Goal: Check status: Check status

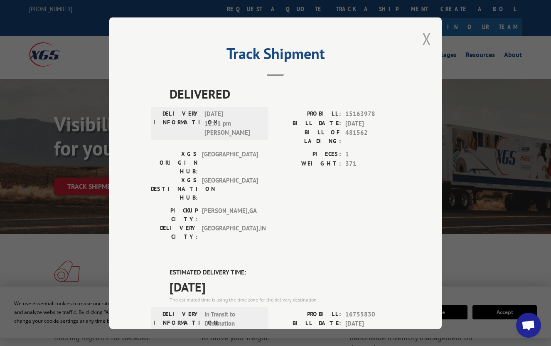
drag, startPoint x: 425, startPoint y: 37, endPoint x: 186, endPoint y: 175, distance: 276.2
click at [425, 37] on button "Close modal" at bounding box center [426, 39] width 9 height 22
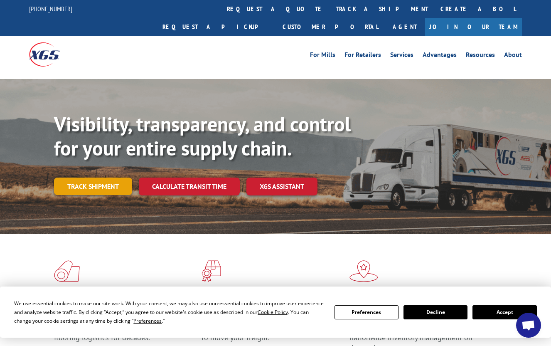
click at [115, 177] on link "Track shipment" at bounding box center [93, 185] width 78 height 17
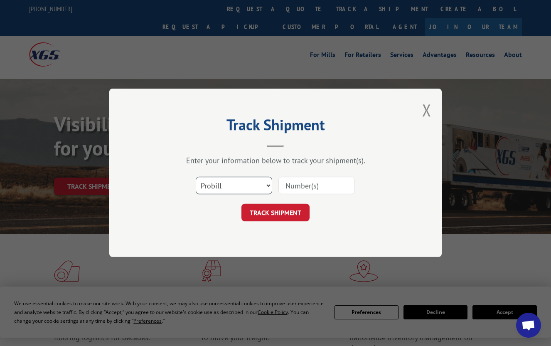
drag, startPoint x: 255, startPoint y: 185, endPoint x: 247, endPoint y: 195, distance: 13.2
click at [255, 185] on select "Select category... Probill BOL PO" at bounding box center [234, 185] width 76 height 17
select select "po"
click at [196, 177] on select "Select category... Probill BOL PO" at bounding box center [234, 185] width 76 height 17
click at [292, 182] on input at bounding box center [316, 185] width 76 height 17
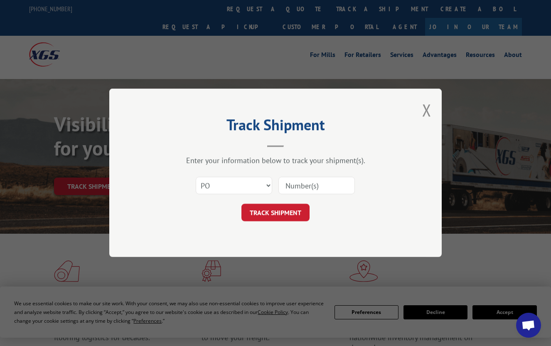
paste input "50547702"
type input "50547702"
click at [292, 211] on button "TRACK SHIPMENT" at bounding box center [275, 212] width 68 height 17
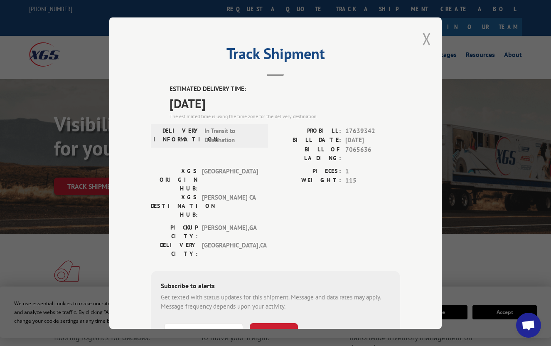
click at [422, 35] on button "Close modal" at bounding box center [426, 39] width 9 height 22
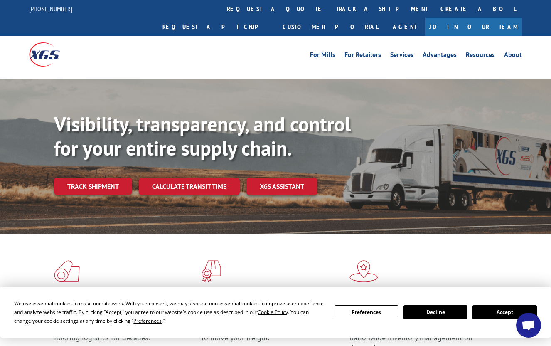
drag, startPoint x: 114, startPoint y: 164, endPoint x: 123, endPoint y: 171, distance: 11.2
click at [114, 177] on link "Track shipment" at bounding box center [93, 185] width 78 height 17
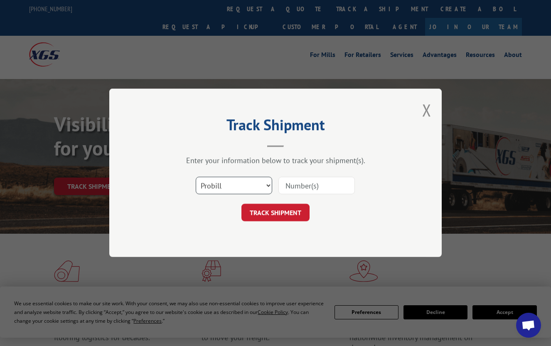
click at [213, 183] on select "Select category... Probill BOL PO" at bounding box center [234, 185] width 76 height 17
click at [196, 177] on select "Select category... Probill BOL PO" at bounding box center [234, 185] width 76 height 17
click at [218, 181] on select "Select category... Probill BOL PO" at bounding box center [234, 185] width 76 height 17
select select "po"
click at [196, 177] on select "Select category... Probill BOL PO" at bounding box center [234, 185] width 76 height 17
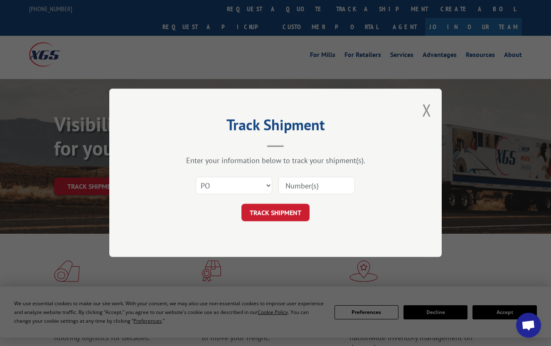
click at [311, 192] on input at bounding box center [316, 185] width 76 height 17
paste input "71530252"
click at [302, 189] on input "71530252" at bounding box center [316, 185] width 76 height 17
type input "71530252"
click at [280, 216] on button "TRACK SHIPMENT" at bounding box center [275, 212] width 68 height 17
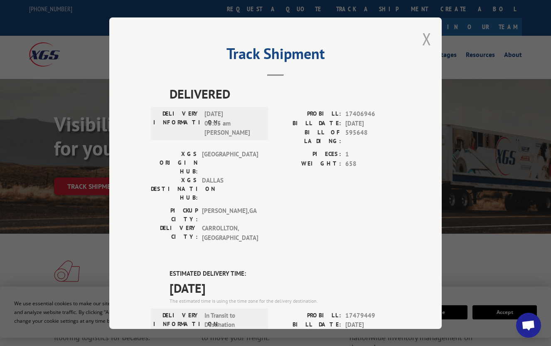
click at [427, 39] on button "Close modal" at bounding box center [426, 39] width 9 height 22
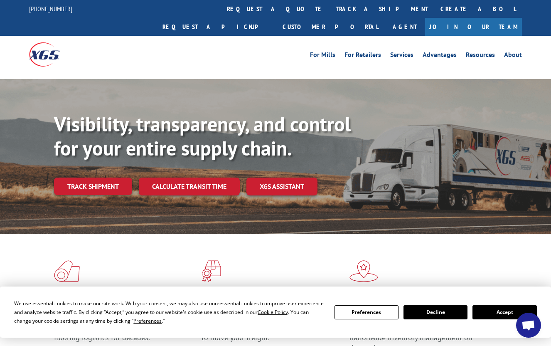
drag, startPoint x: 103, startPoint y: 176, endPoint x: 98, endPoint y: 191, distance: 15.6
click at [103, 177] on link "Track shipment" at bounding box center [93, 185] width 78 height 17
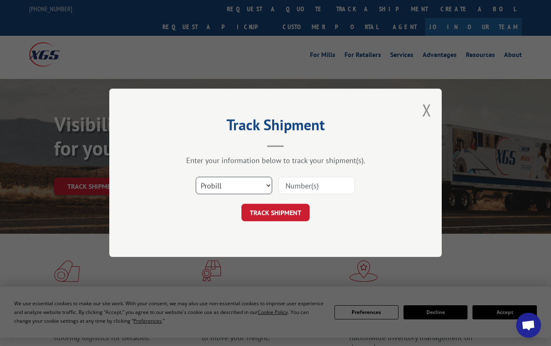
click at [247, 187] on select "Select category... Probill BOL PO" at bounding box center [234, 185] width 76 height 17
select select "po"
click at [196, 177] on select "Select category... Probill BOL PO" at bounding box center [234, 185] width 76 height 17
click at [299, 188] on input at bounding box center [316, 185] width 76 height 17
paste input "50547710"
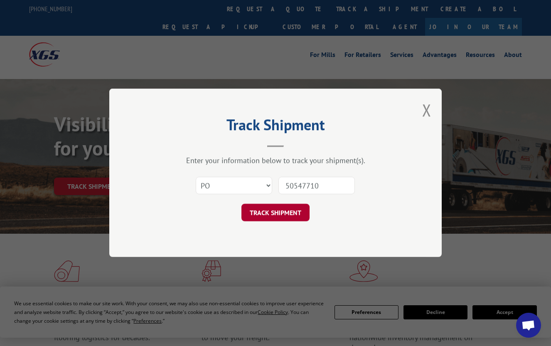
type input "50547710"
click at [298, 209] on button "TRACK SHIPMENT" at bounding box center [275, 212] width 68 height 17
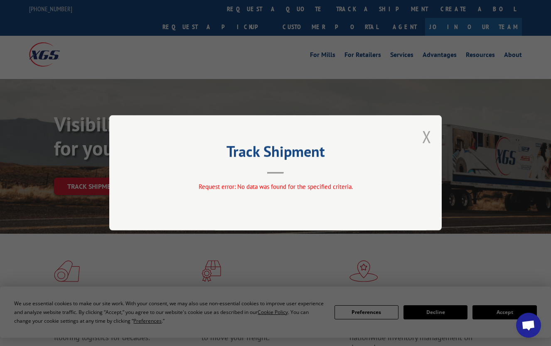
click at [427, 139] on button "Close modal" at bounding box center [426, 136] width 9 height 22
